Goal: Task Accomplishment & Management: Use online tool/utility

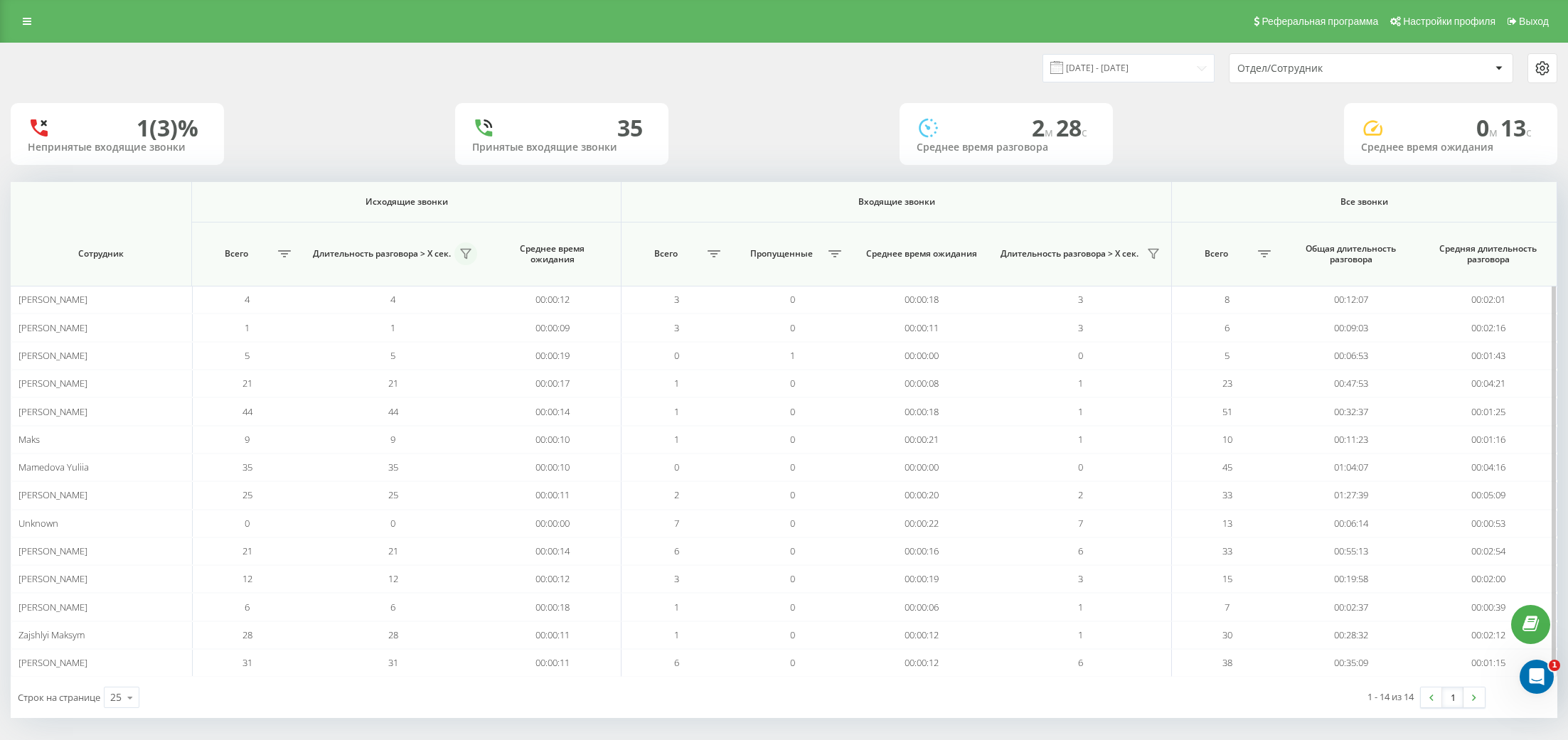
click at [469, 249] on icon at bounding box center [466, 254] width 10 height 9
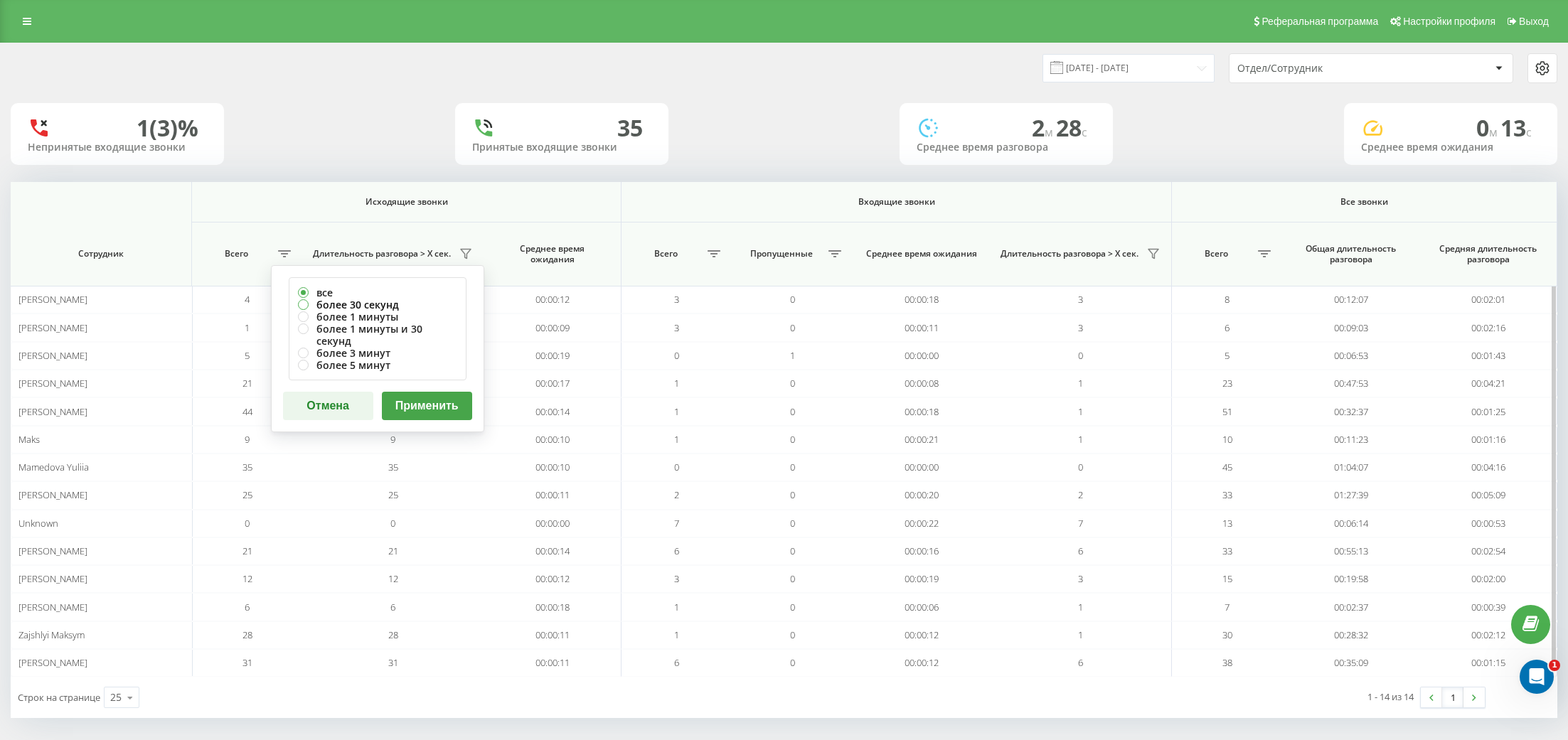
click at [384, 307] on label "более 30 секунд" at bounding box center [377, 304] width 159 height 12
radio input "true"
click at [438, 392] on button "Применить" at bounding box center [426, 406] width 91 height 29
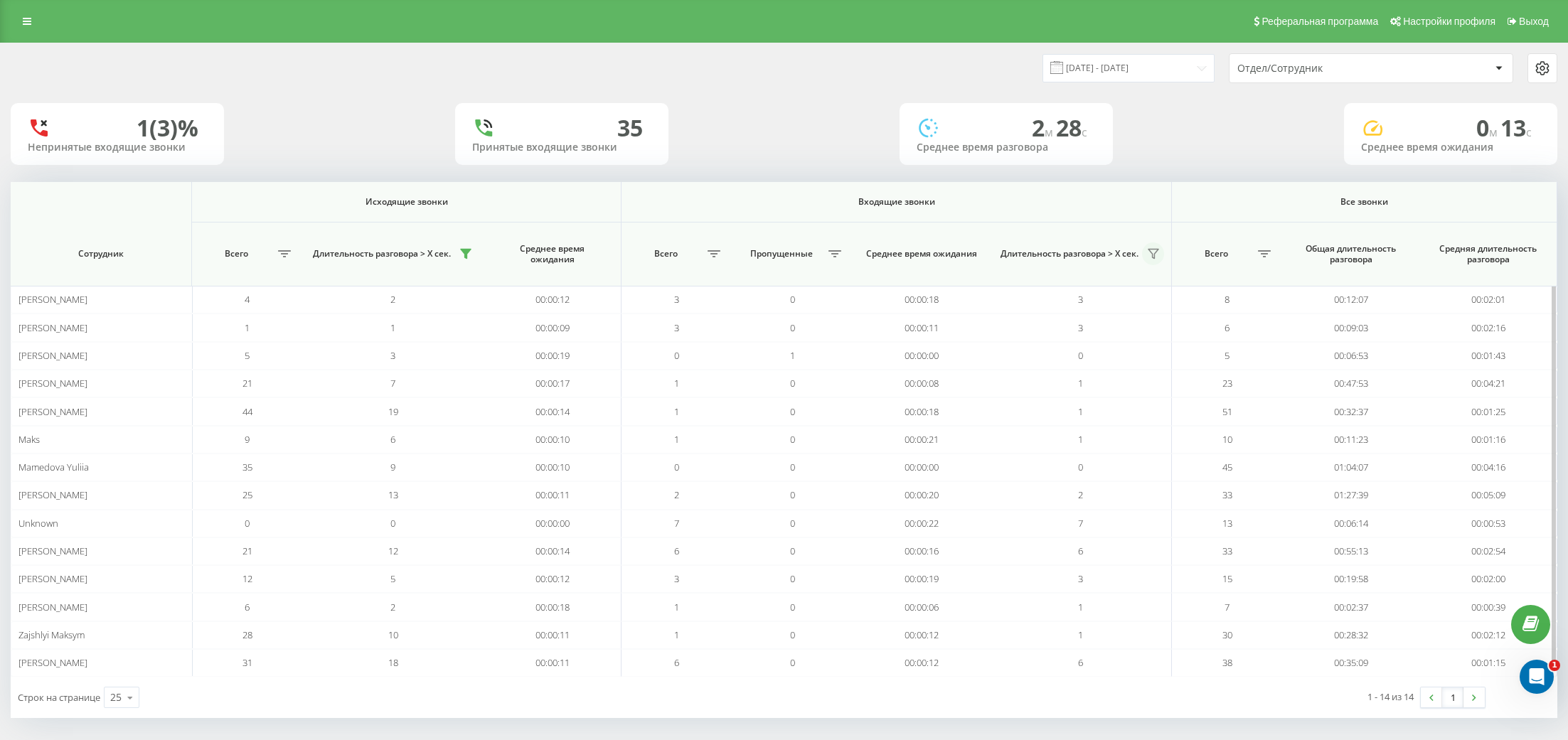
click at [1158, 249] on icon at bounding box center [1153, 253] width 11 height 11
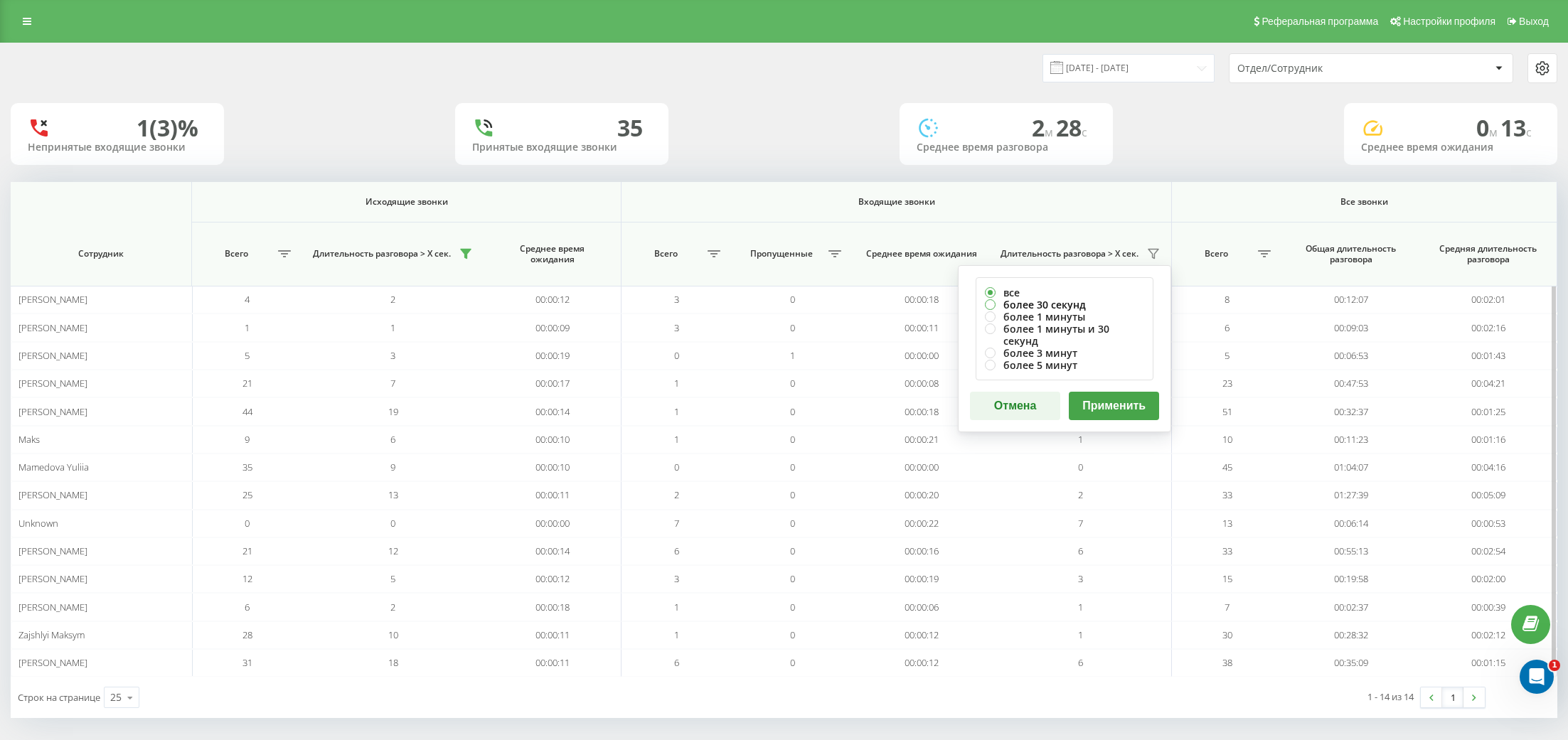
click at [1087, 299] on label "более 30 секунд" at bounding box center [1065, 304] width 159 height 12
radio input "true"
click at [1114, 402] on button "Применить" at bounding box center [1114, 406] width 91 height 29
